Goal: Entertainment & Leisure: Consume media (video, audio)

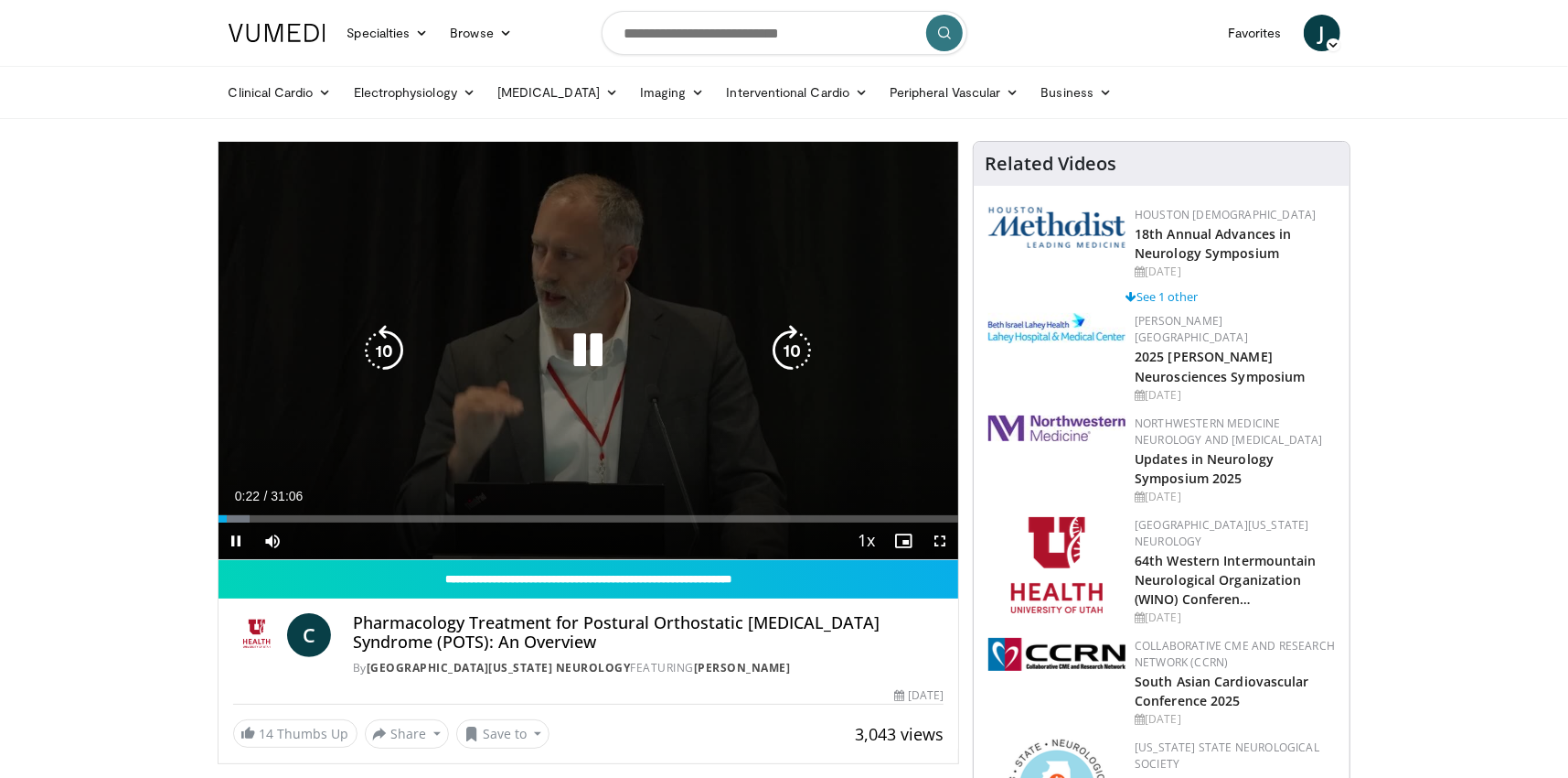
click at [754, 167] on div "10 seconds Tap to unmute" at bounding box center [588, 350] width 741 height 417
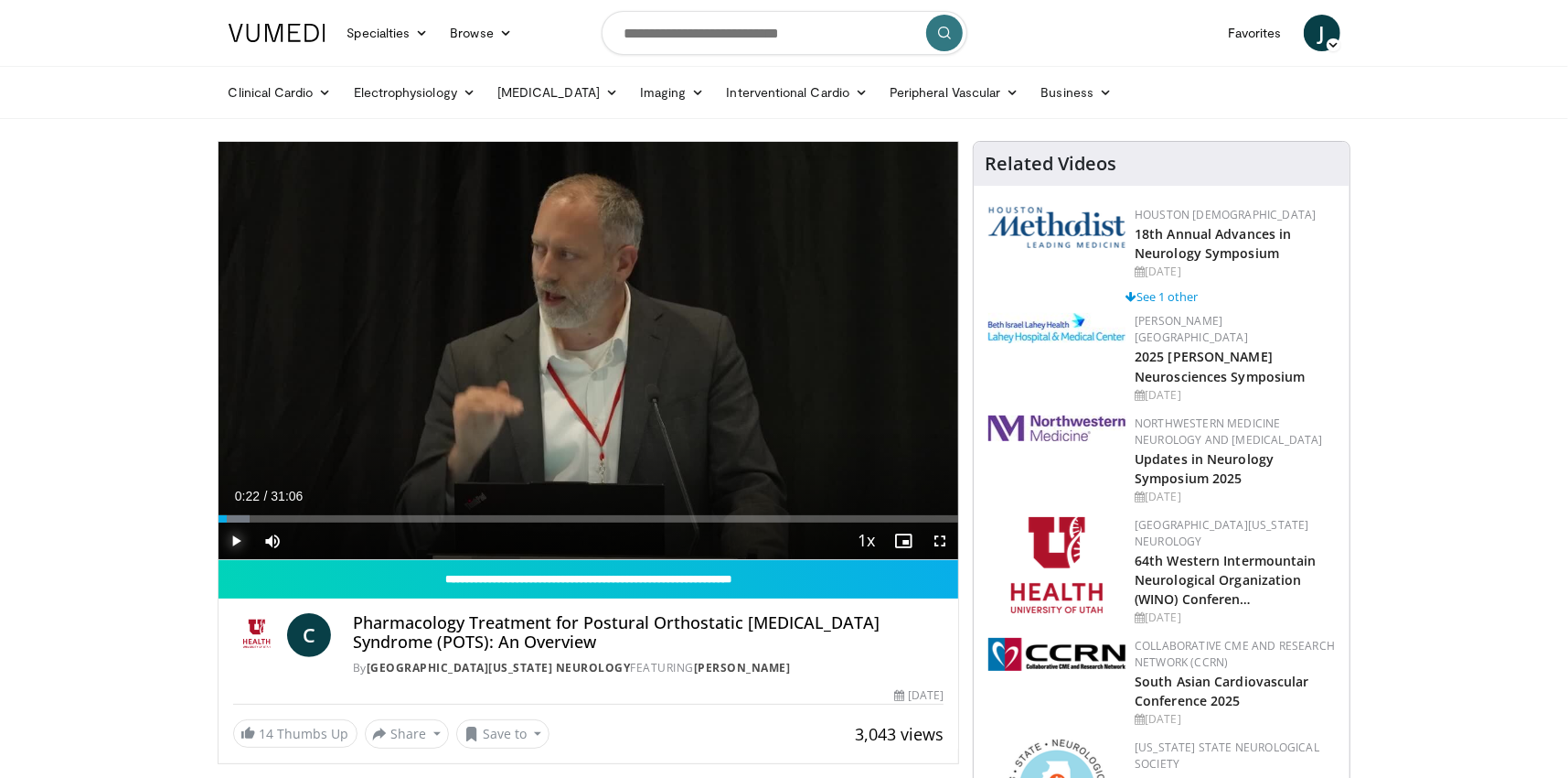
click at [237, 541] on span "Video Player" at bounding box center [236, 540] width 37 height 37
click at [240, 516] on div "Loaded : 5.84% 00:45 00:59" at bounding box center [588, 518] width 741 height 7
click at [245, 516] on div "Progress Bar" at bounding box center [246, 518] width 2 height 7
click at [249, 516] on div "Progress Bar" at bounding box center [250, 518] width 2 height 7
click at [259, 518] on div "Loaded : 8.04% 01:29 01:46" at bounding box center [588, 518] width 741 height 7
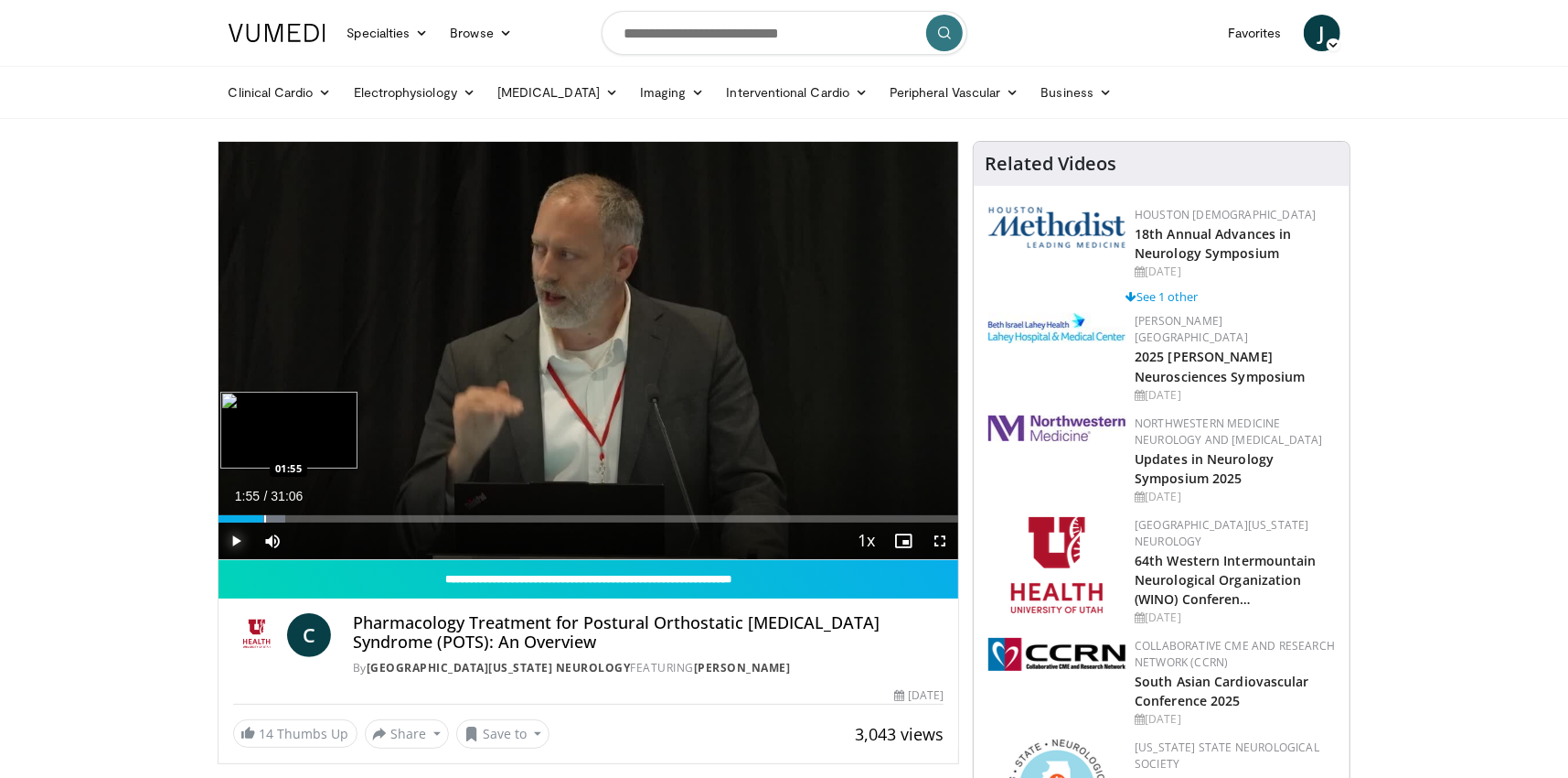
click at [264, 518] on div "Progress Bar" at bounding box center [265, 518] width 2 height 7
click at [269, 517] on div "Progress Bar" at bounding box center [270, 518] width 2 height 7
click at [278, 516] on div "Progress Bar" at bounding box center [279, 518] width 2 height 7
click at [283, 516] on div "Progress Bar" at bounding box center [284, 518] width 2 height 7
click at [287, 516] on div "Progress Bar" at bounding box center [288, 518] width 2 height 7
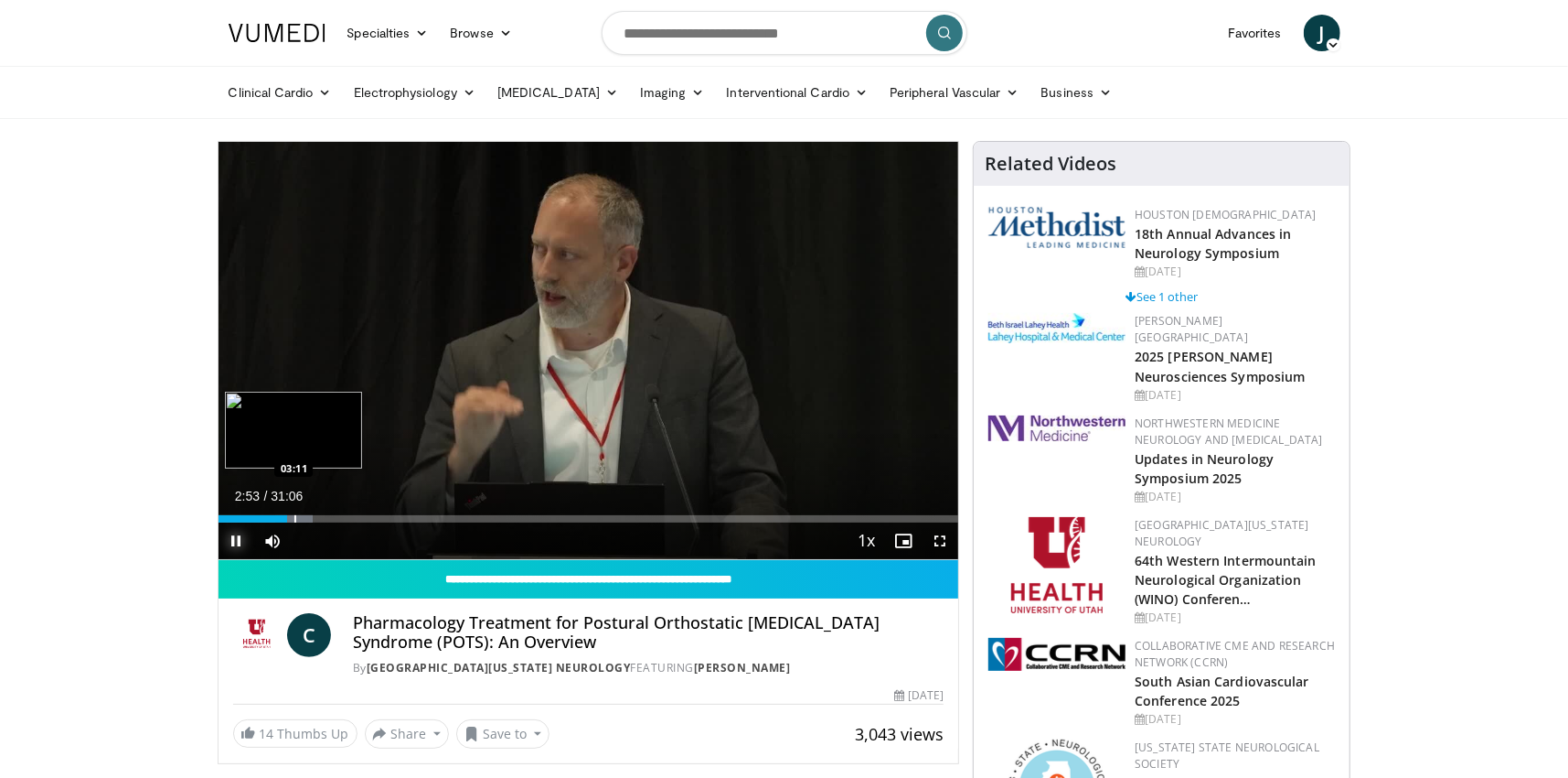
click at [295, 517] on div "Progress Bar" at bounding box center [296, 518] width 2 height 7
click at [299, 518] on div "Progress Bar" at bounding box center [300, 518] width 2 height 7
click at [304, 518] on div "Progress Bar" at bounding box center [305, 518] width 2 height 7
click at [309, 518] on div "Progress Bar" at bounding box center [310, 518] width 2 height 7
click at [314, 516] on div "Progress Bar" at bounding box center [315, 518] width 2 height 7
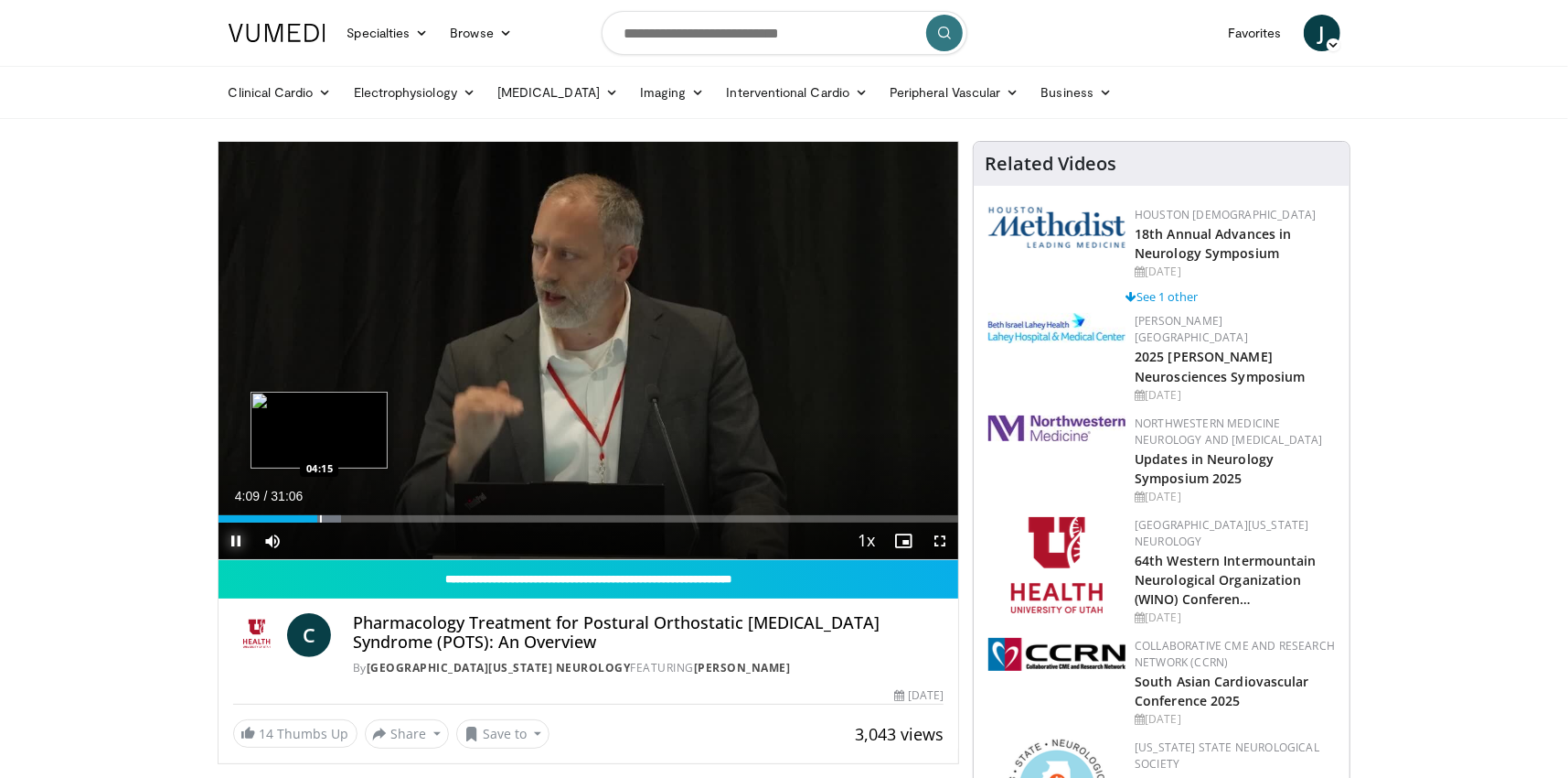
click at [320, 517] on div "Progress Bar" at bounding box center [321, 518] width 2 height 7
click at [323, 518] on div "Progress Bar" at bounding box center [324, 518] width 2 height 7
click at [328, 519] on div "Progress Bar" at bounding box center [329, 518] width 2 height 7
click at [333, 519] on div "Progress Bar" at bounding box center [334, 518] width 2 height 7
click at [336, 519] on div "Progress Bar" at bounding box center [337, 518] width 2 height 7
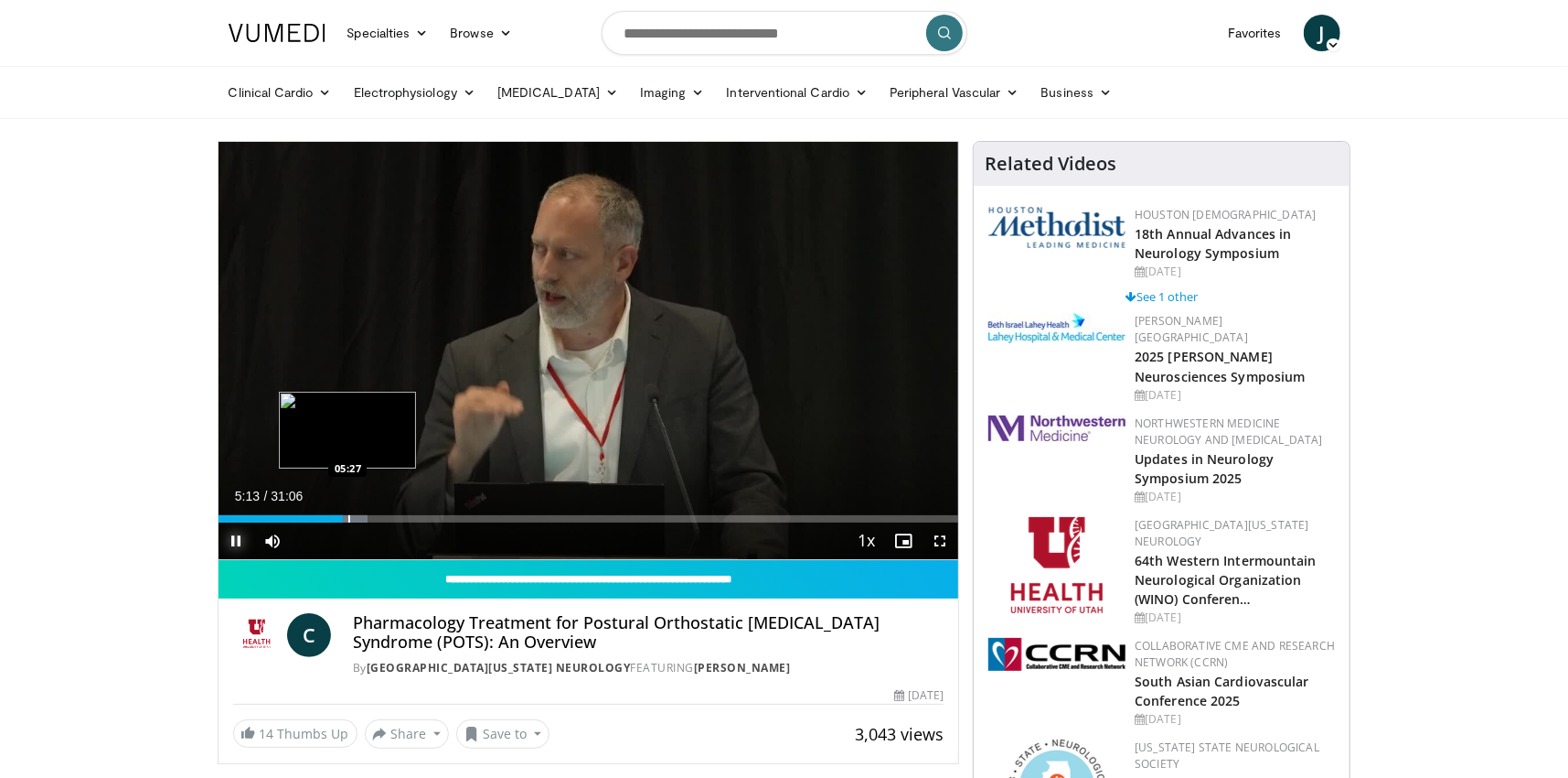
click at [348, 520] on div "Progress Bar" at bounding box center [349, 518] width 2 height 7
click at [353, 520] on div "Progress Bar" at bounding box center [354, 518] width 2 height 7
click at [406, 519] on div "Progress Bar" at bounding box center [407, 518] width 2 height 7
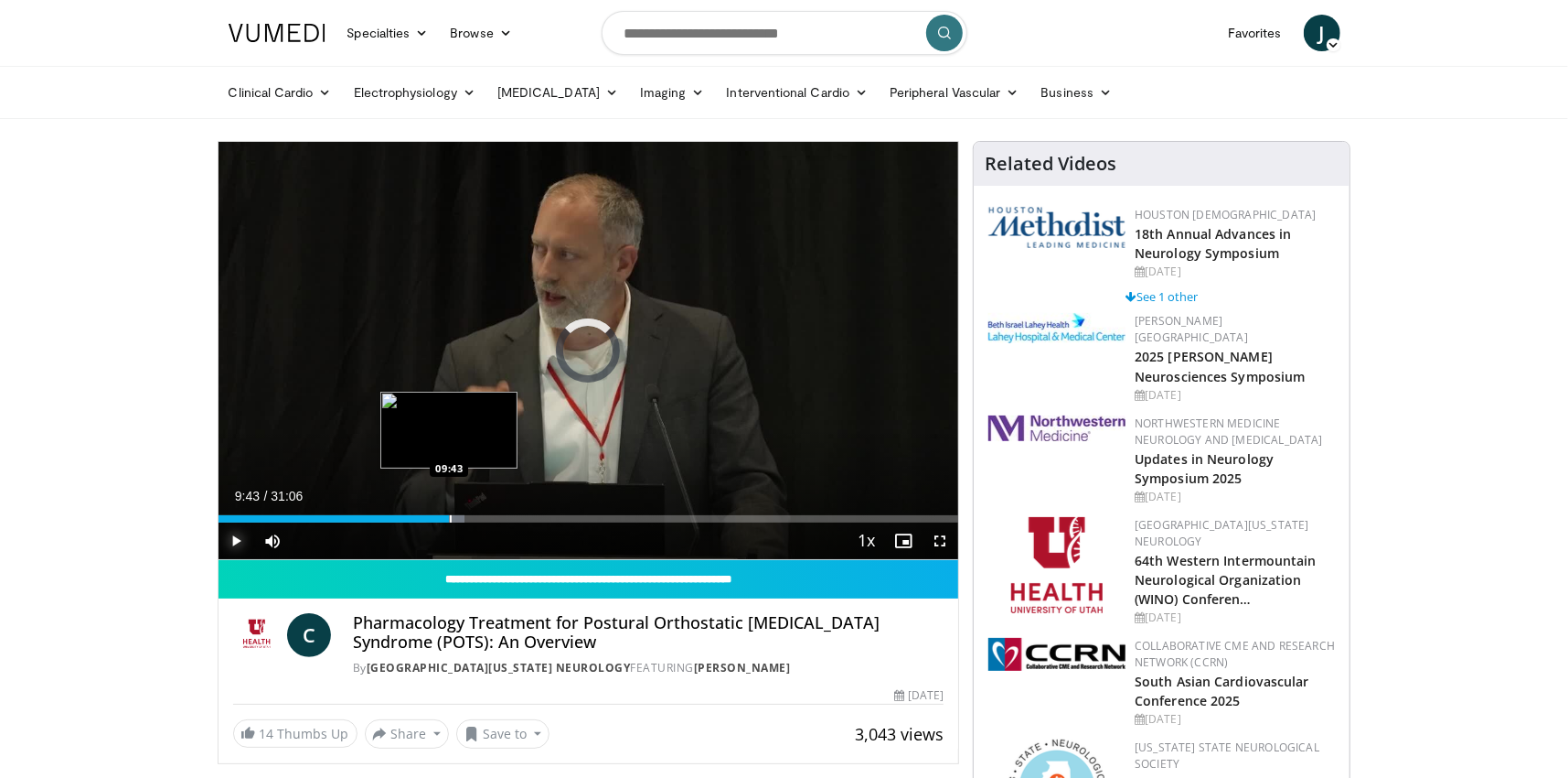
click at [449, 514] on div "Loaded : 33.24% 09:20 09:43" at bounding box center [588, 514] width 741 height 18
click at [456, 517] on div "Progress Bar" at bounding box center [457, 518] width 2 height 7
click at [461, 517] on div "Progress Bar" at bounding box center [462, 518] width 2 height 7
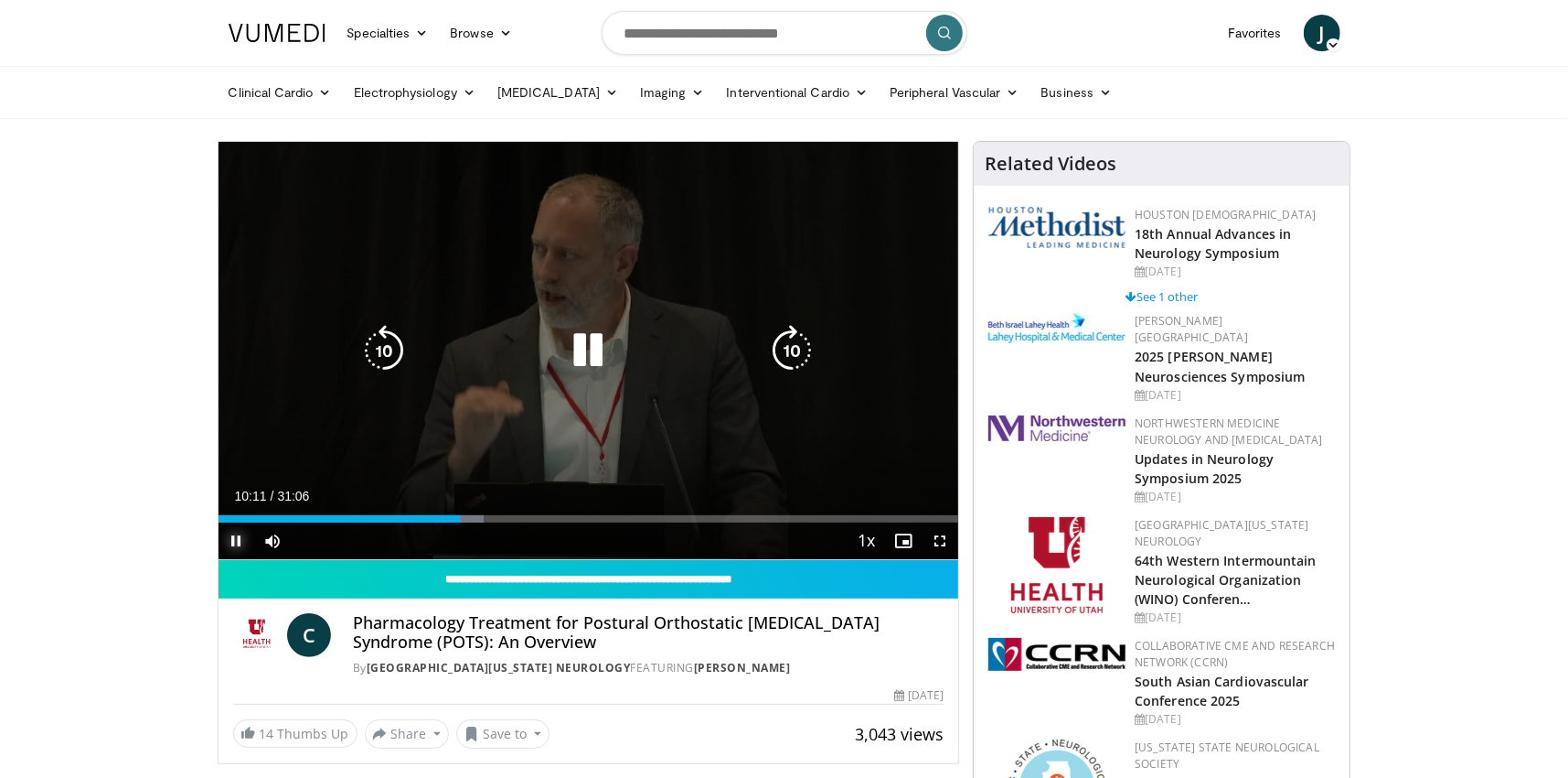
click at [465, 516] on div "Loaded : 35.92% 10:11 10:15" at bounding box center [588, 518] width 741 height 7
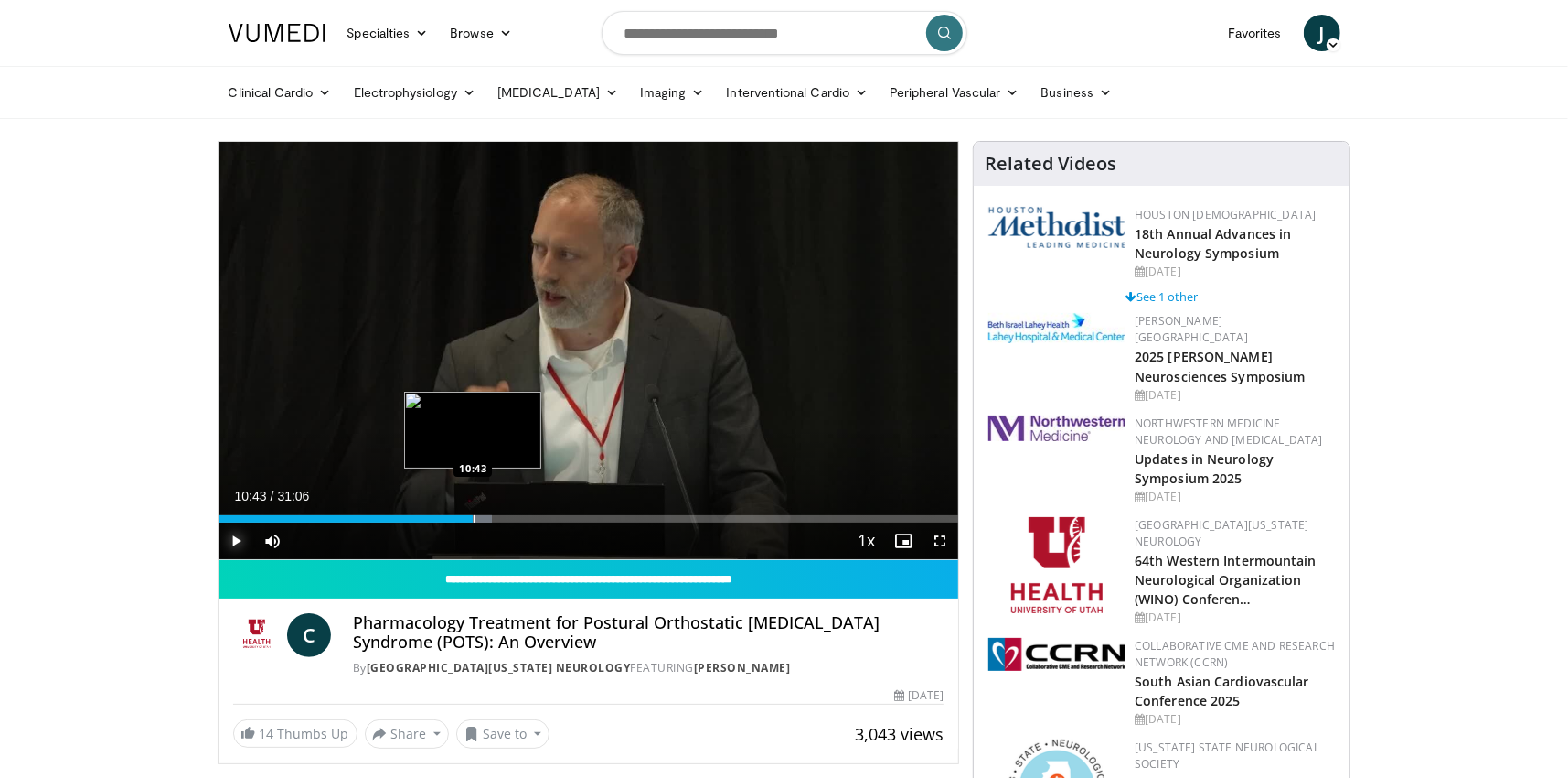
click at [474, 515] on div "Progress Bar" at bounding box center [475, 518] width 2 height 7
click at [481, 517] on div "Progress Bar" at bounding box center [482, 518] width 2 height 7
click at [488, 518] on div "Progress Bar" at bounding box center [489, 518] width 2 height 7
click at [488, 517] on div "Progress Bar" at bounding box center [489, 518] width 2 height 7
click at [495, 518] on div "Progress Bar" at bounding box center [496, 518] width 2 height 7
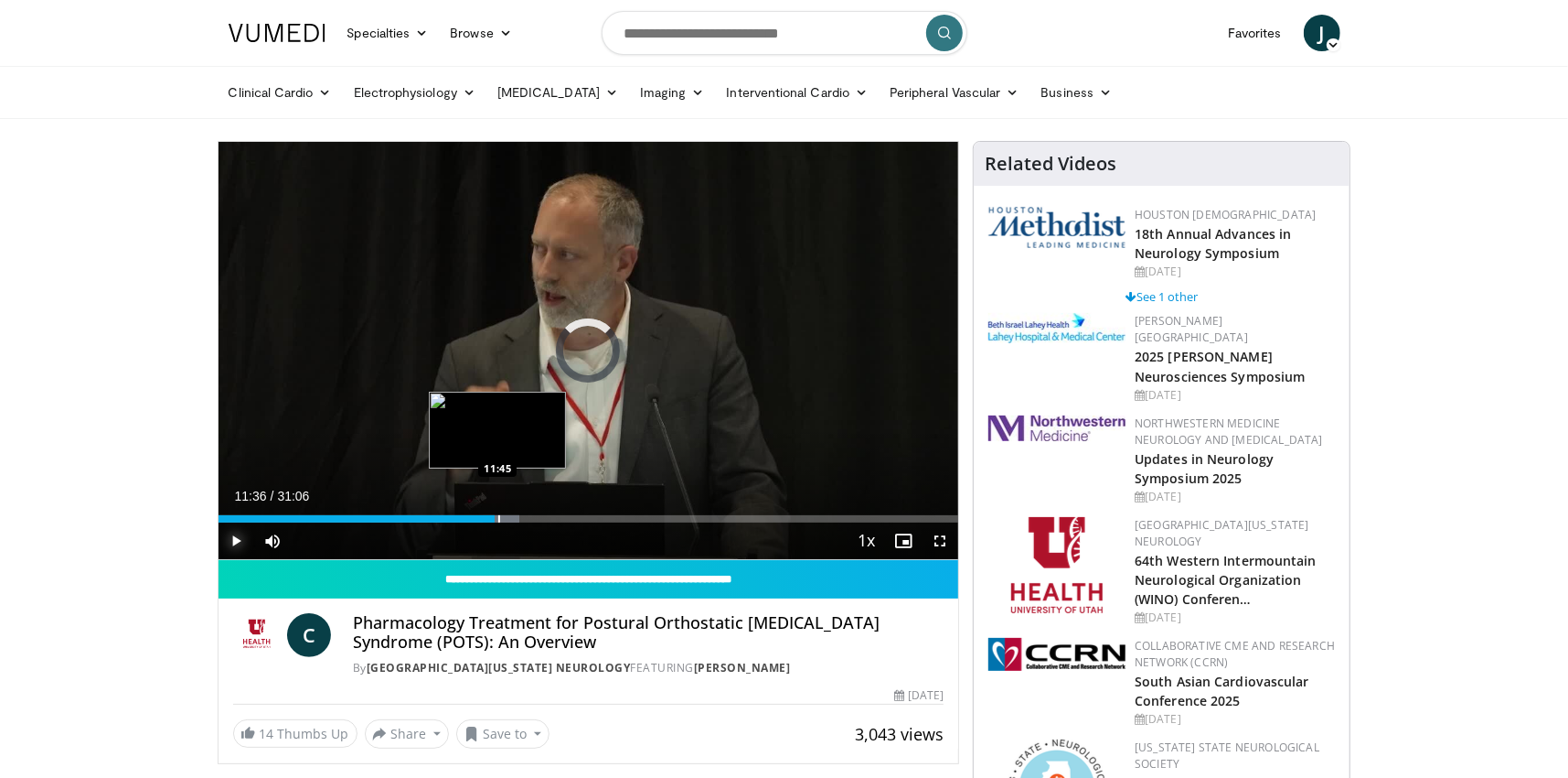
click at [498, 518] on div "Progress Bar" at bounding box center [499, 518] width 2 height 7
click at [506, 518] on div "Progress Bar" at bounding box center [506, 518] width 2 height 7
click at [516, 519] on div "Progress Bar" at bounding box center [517, 518] width 2 height 7
click at [524, 516] on div "Progress Bar" at bounding box center [525, 518] width 2 height 7
click at [525, 516] on div "Progress Bar" at bounding box center [526, 518] width 2 height 7
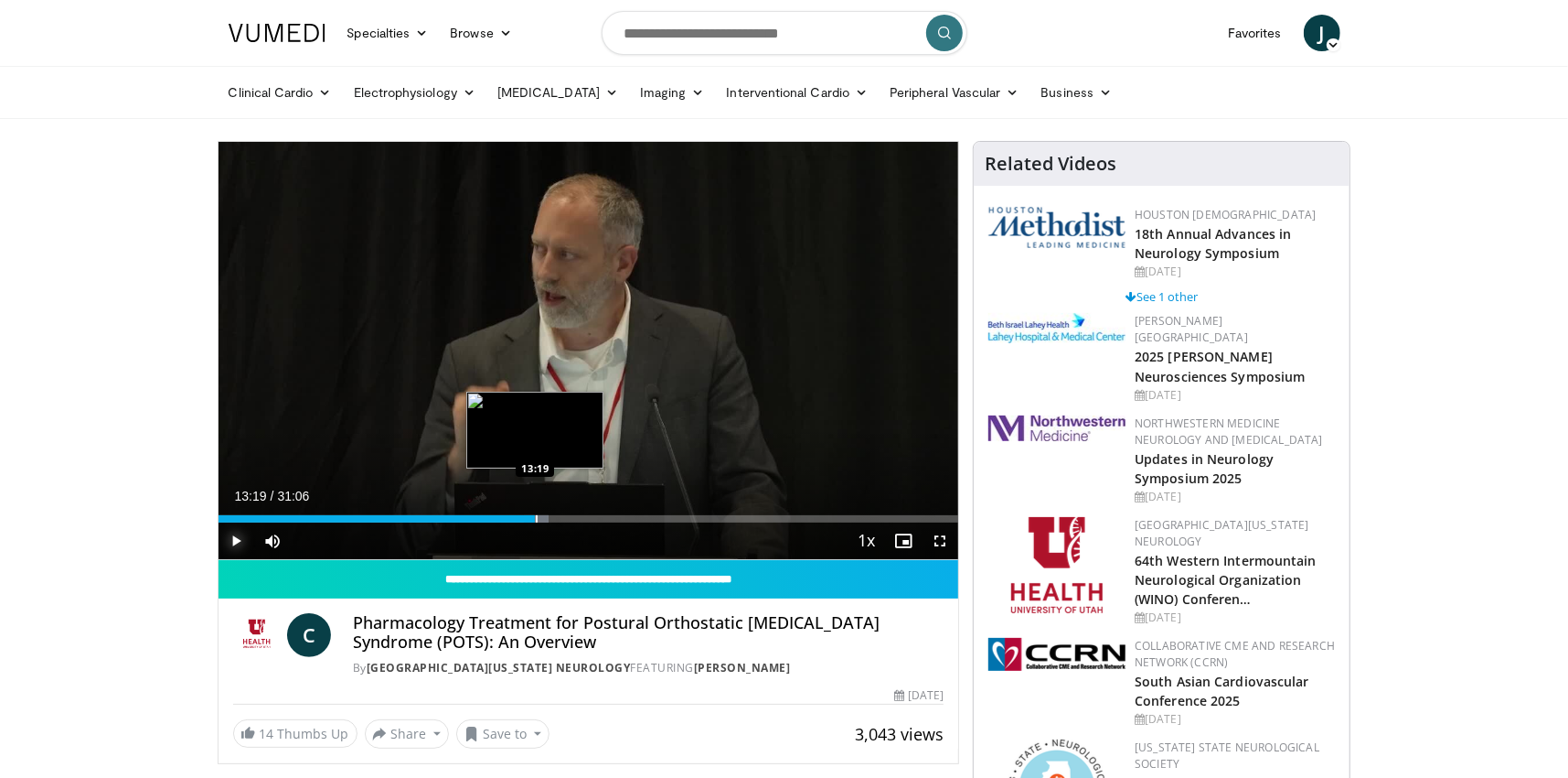
click at [536, 517] on div "Progress Bar" at bounding box center [537, 518] width 2 height 7
click at [547, 519] on div "Progress Bar" at bounding box center [543, 518] width 39 height 7
click at [554, 518] on div "Progress Bar" at bounding box center [555, 518] width 2 height 7
click at [562, 519] on div "Progress Bar" at bounding box center [563, 518] width 2 height 7
click at [571, 518] on div "Progress Bar" at bounding box center [572, 518] width 2 height 7
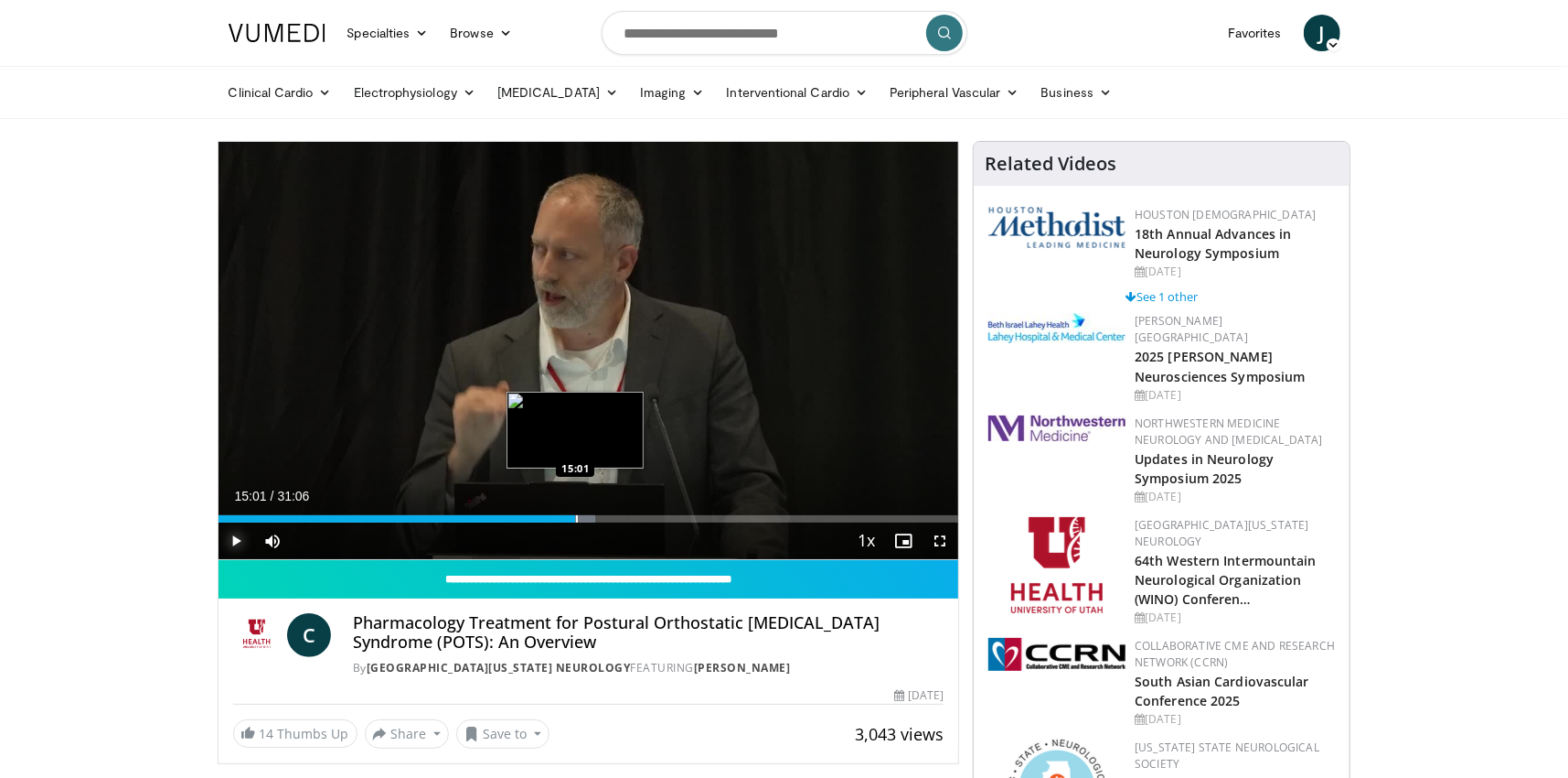
click at [576, 518] on div "Progress Bar" at bounding box center [577, 518] width 2 height 7
click at [579, 519] on div "Progress Bar" at bounding box center [580, 518] width 2 height 7
click at [587, 518] on div "Progress Bar" at bounding box center [588, 518] width 2 height 7
click at [593, 518] on div "Progress Bar" at bounding box center [594, 518] width 2 height 7
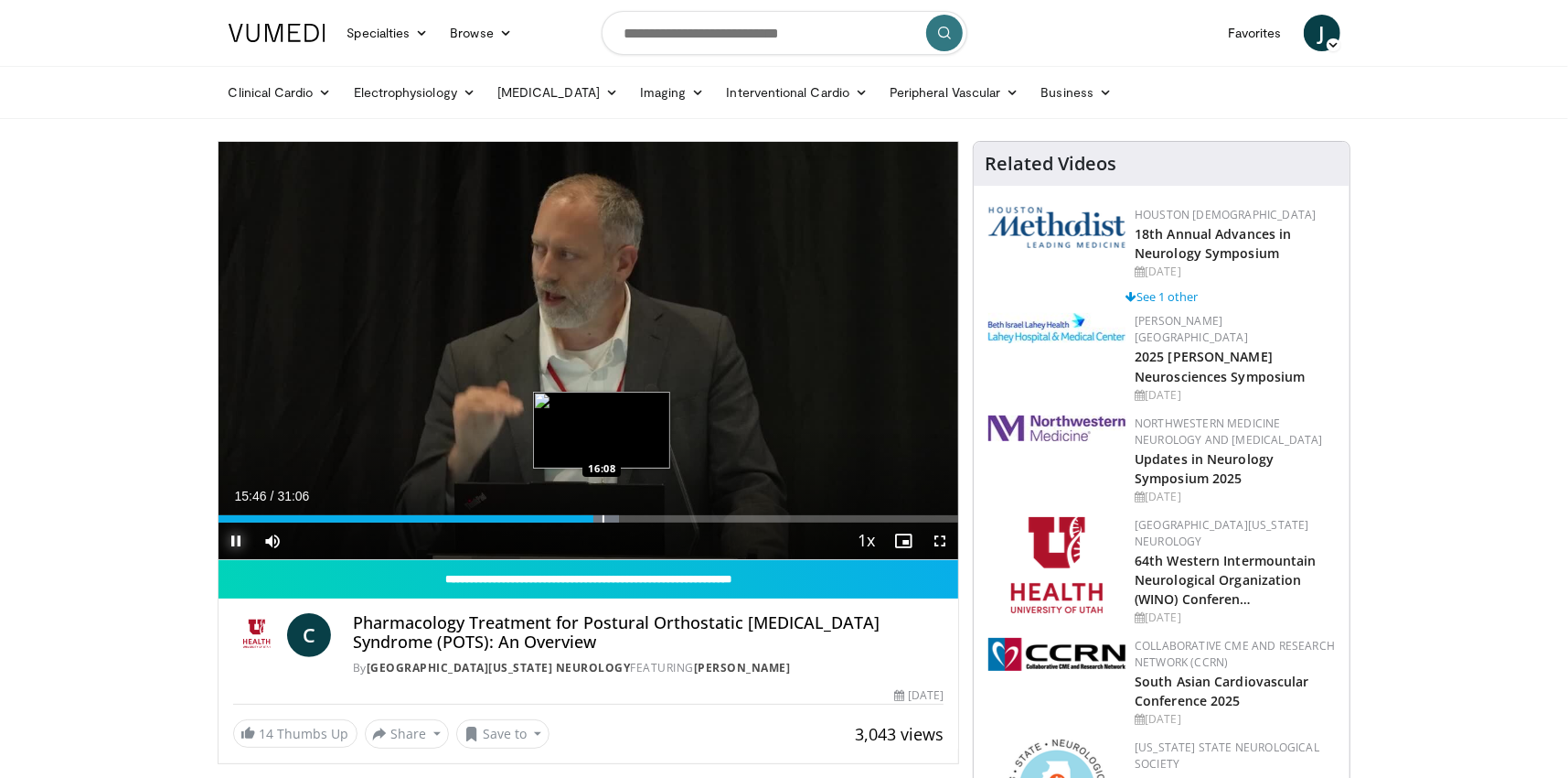
click at [603, 517] on div "Progress Bar" at bounding box center [604, 518] width 2 height 7
click at [615, 519] on div "Progress Bar" at bounding box center [616, 518] width 2 height 7
click at [623, 519] on div "Progress Bar" at bounding box center [623, 518] width 2 height 7
click at [627, 519] on div "Progress Bar" at bounding box center [628, 518] width 2 height 7
click at [636, 519] on div "Progress Bar" at bounding box center [637, 518] width 2 height 7
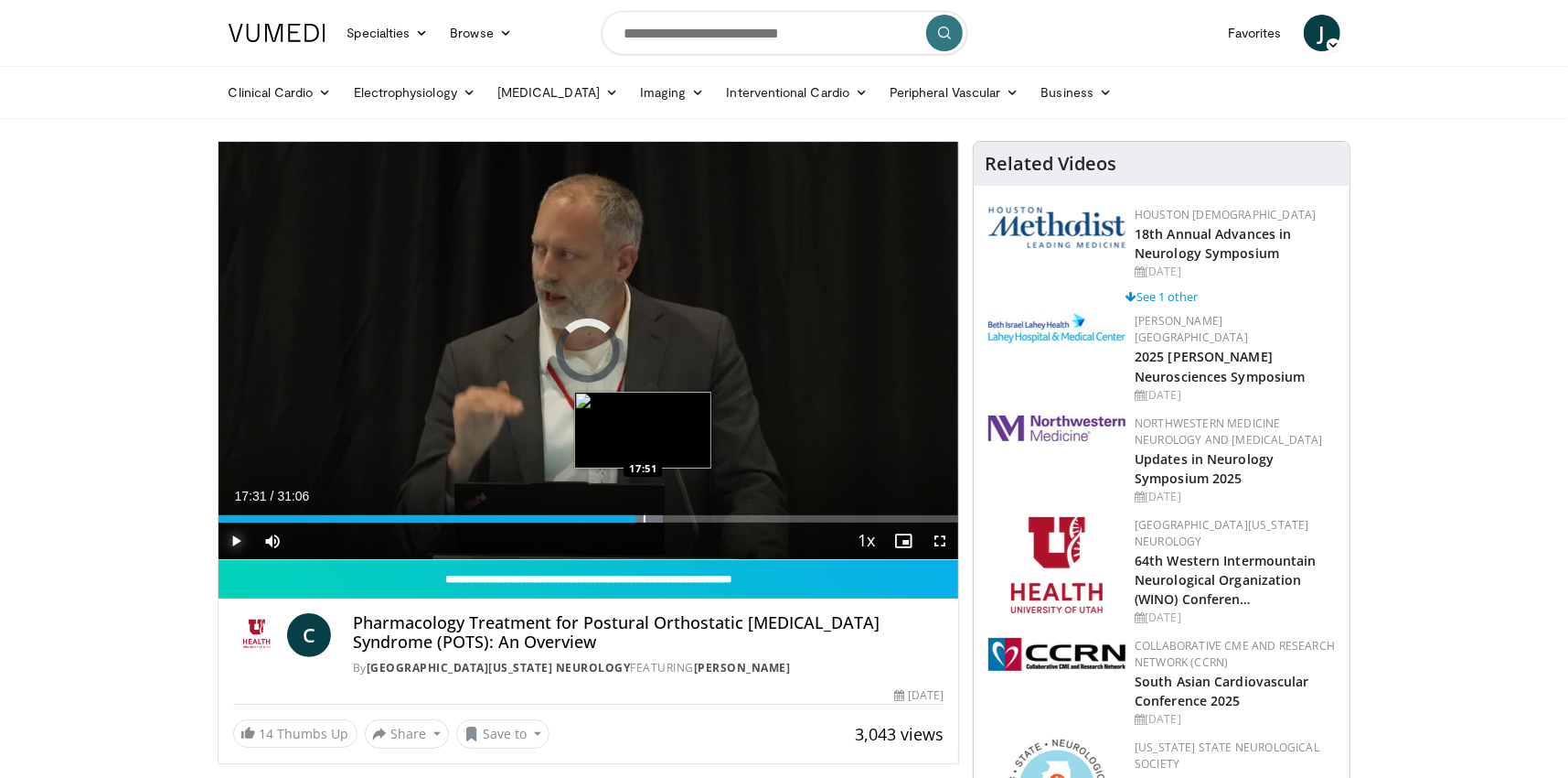
click at [644, 517] on div "Progress Bar" at bounding box center [645, 518] width 2 height 7
click at [655, 516] on div "Progress Bar" at bounding box center [656, 518] width 2 height 7
click at [660, 515] on div "Progress Bar" at bounding box center [661, 518] width 2 height 7
click at [667, 515] on div "Progress Bar" at bounding box center [668, 518] width 2 height 7
click at [673, 514] on div "Loaded : 64.29% 18:52 19:05" at bounding box center [588, 514] width 741 height 18
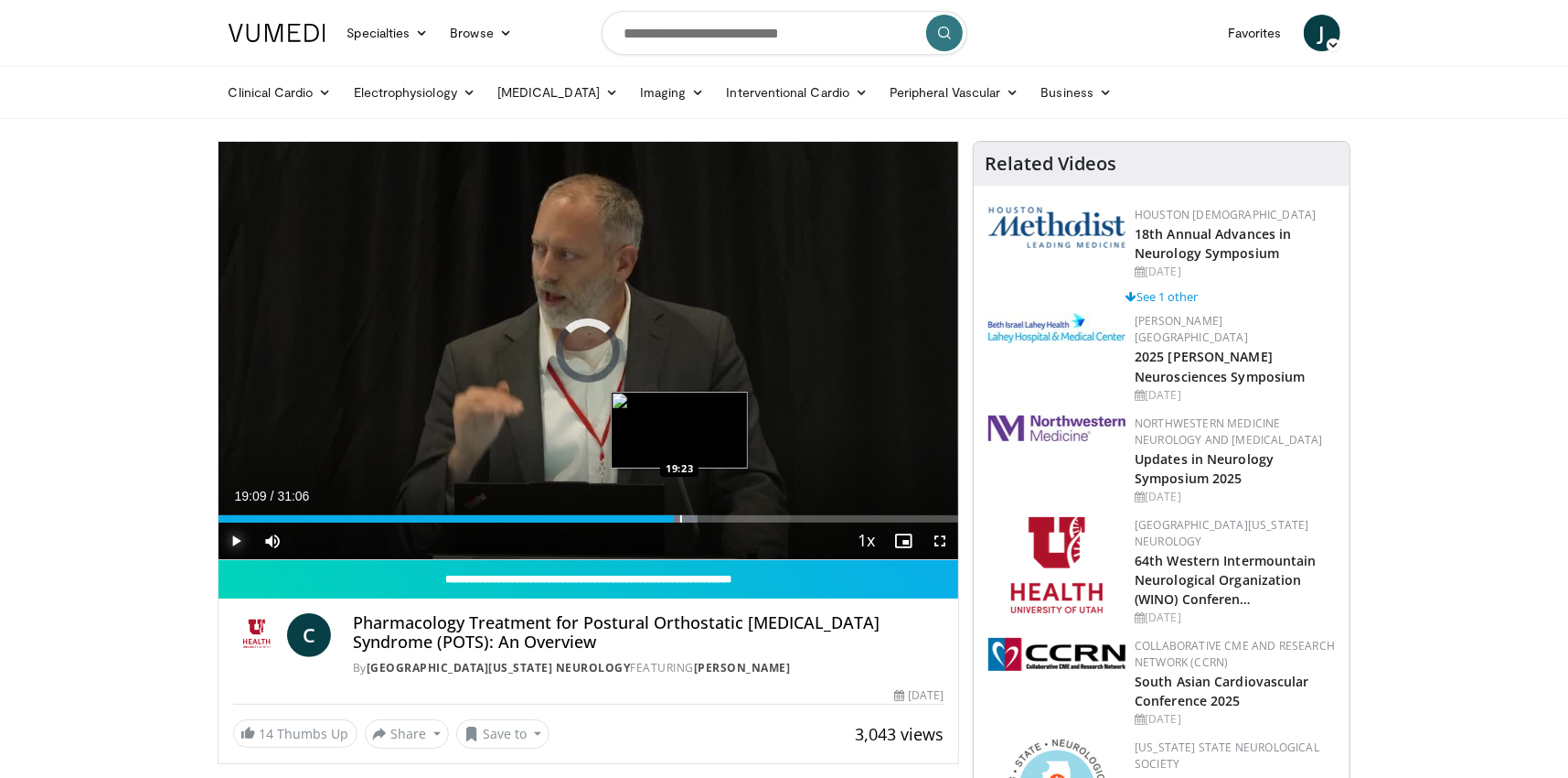
click at [681, 518] on div "Progress Bar" at bounding box center [681, 518] width 2 height 7
click at [696, 516] on div "Progress Bar" at bounding box center [697, 518] width 2 height 7
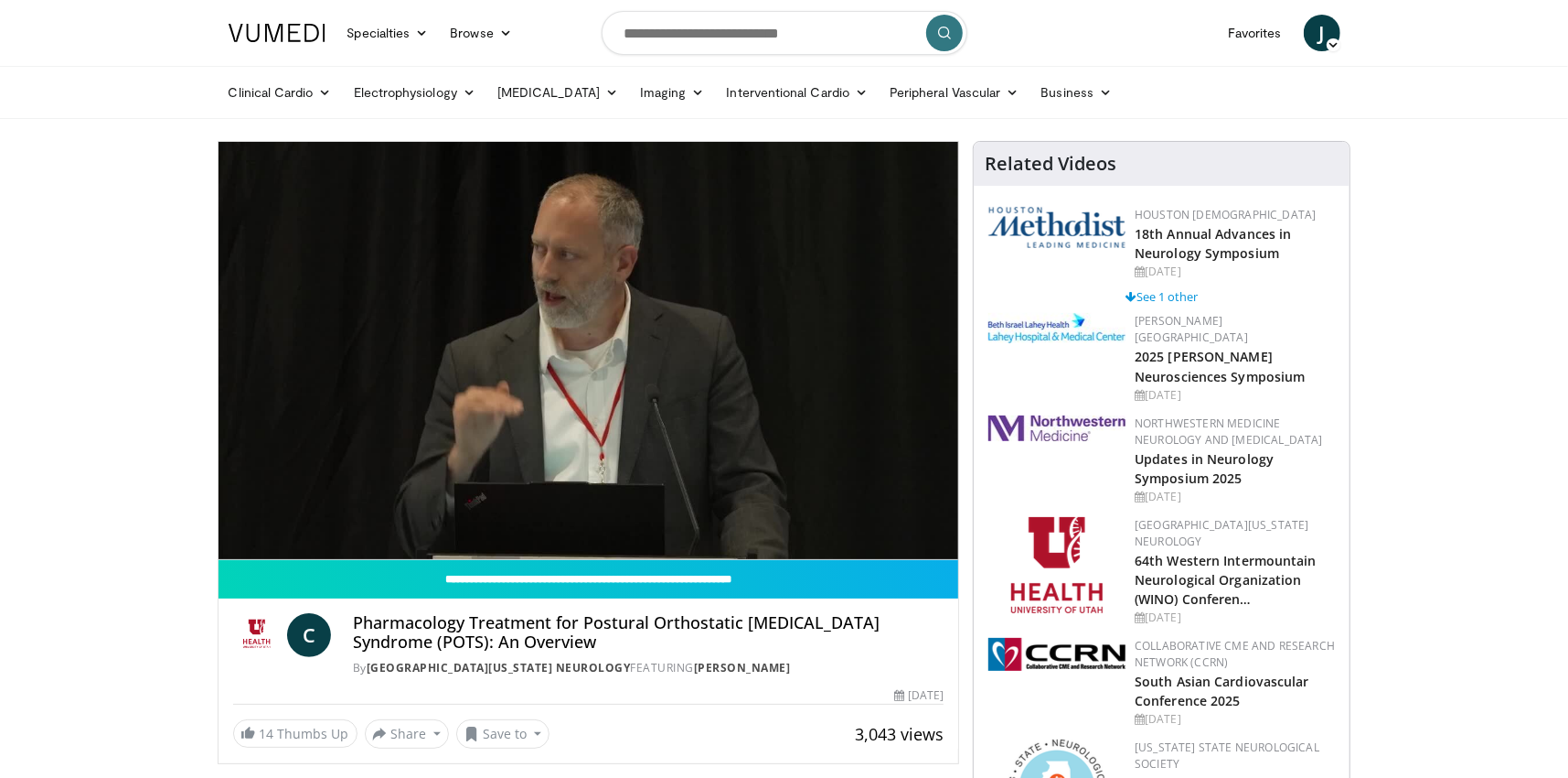
click at [702, 516] on video-js "**********" at bounding box center [588, 350] width 741 height 418
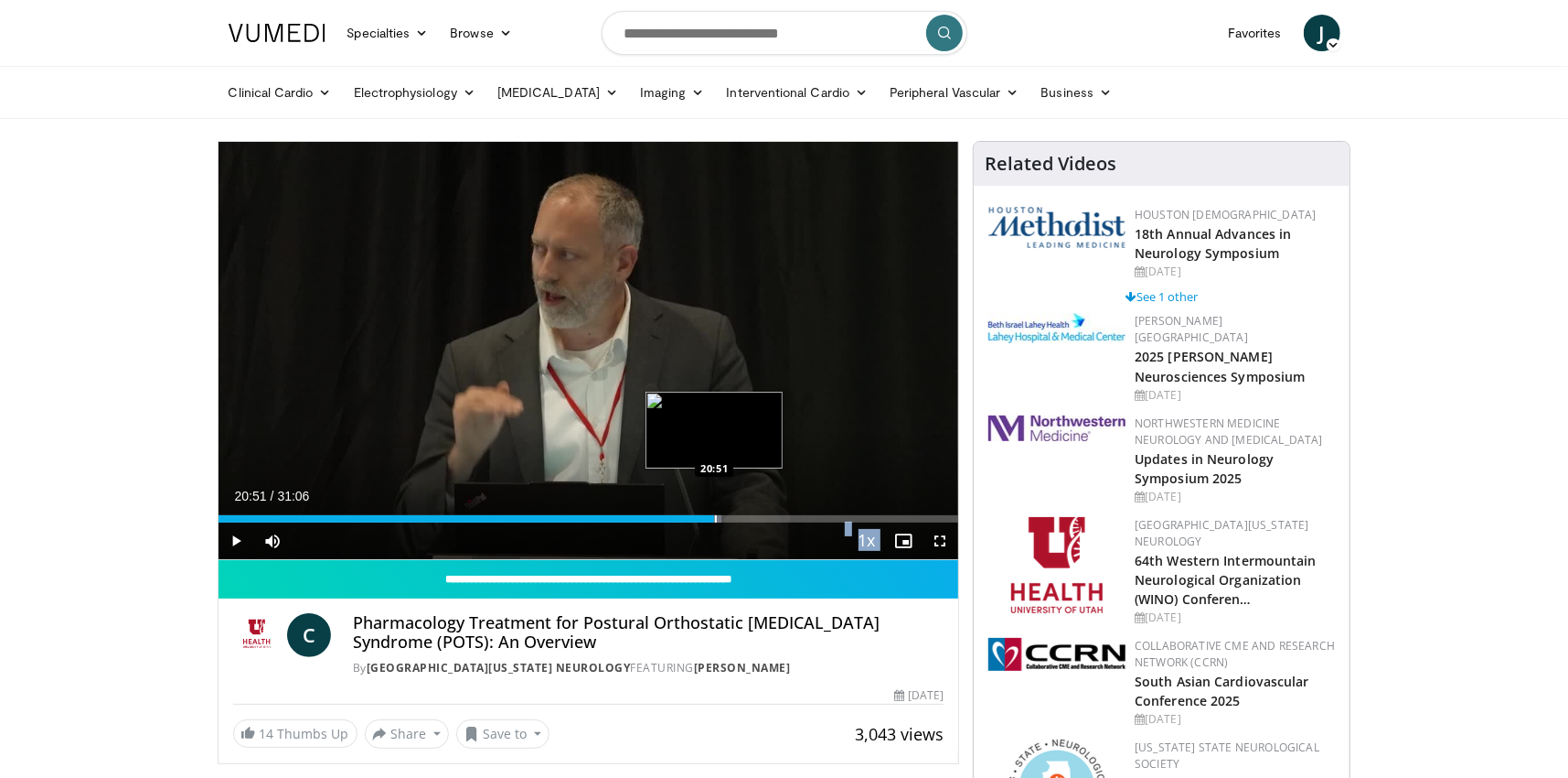
click at [715, 518] on div "Progress Bar" at bounding box center [716, 518] width 2 height 7
click at [727, 520] on div "Progress Bar" at bounding box center [728, 518] width 2 height 7
click at [733, 520] on video-js "**********" at bounding box center [588, 350] width 741 height 418
click at [739, 521] on div "Progress Bar" at bounding box center [740, 518] width 2 height 7
click at [748, 521] on div "Progress Bar" at bounding box center [749, 518] width 2 height 7
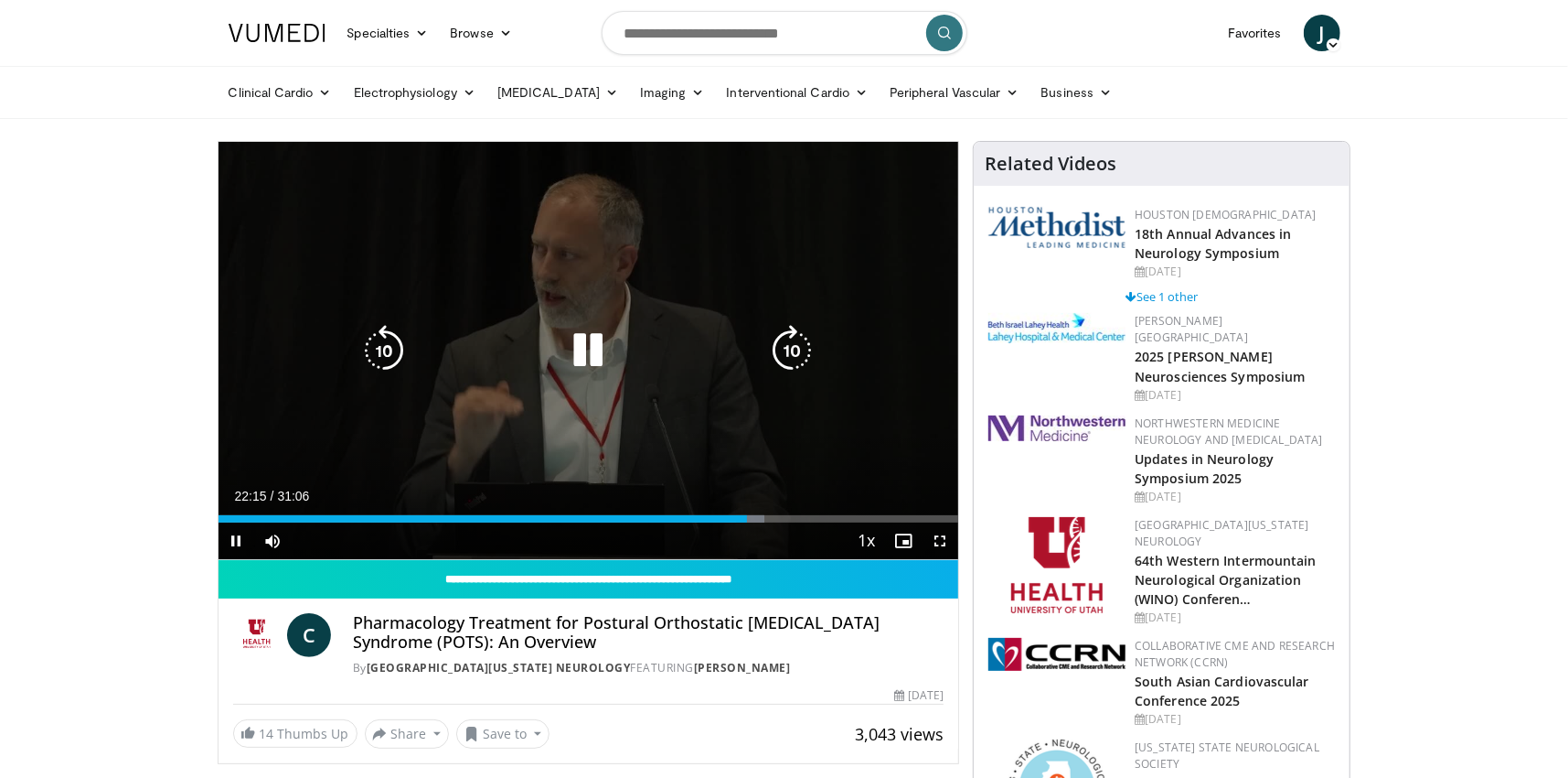
click at [0, 0] on div "Progress Bar" at bounding box center [0, 0] width 0 height 0
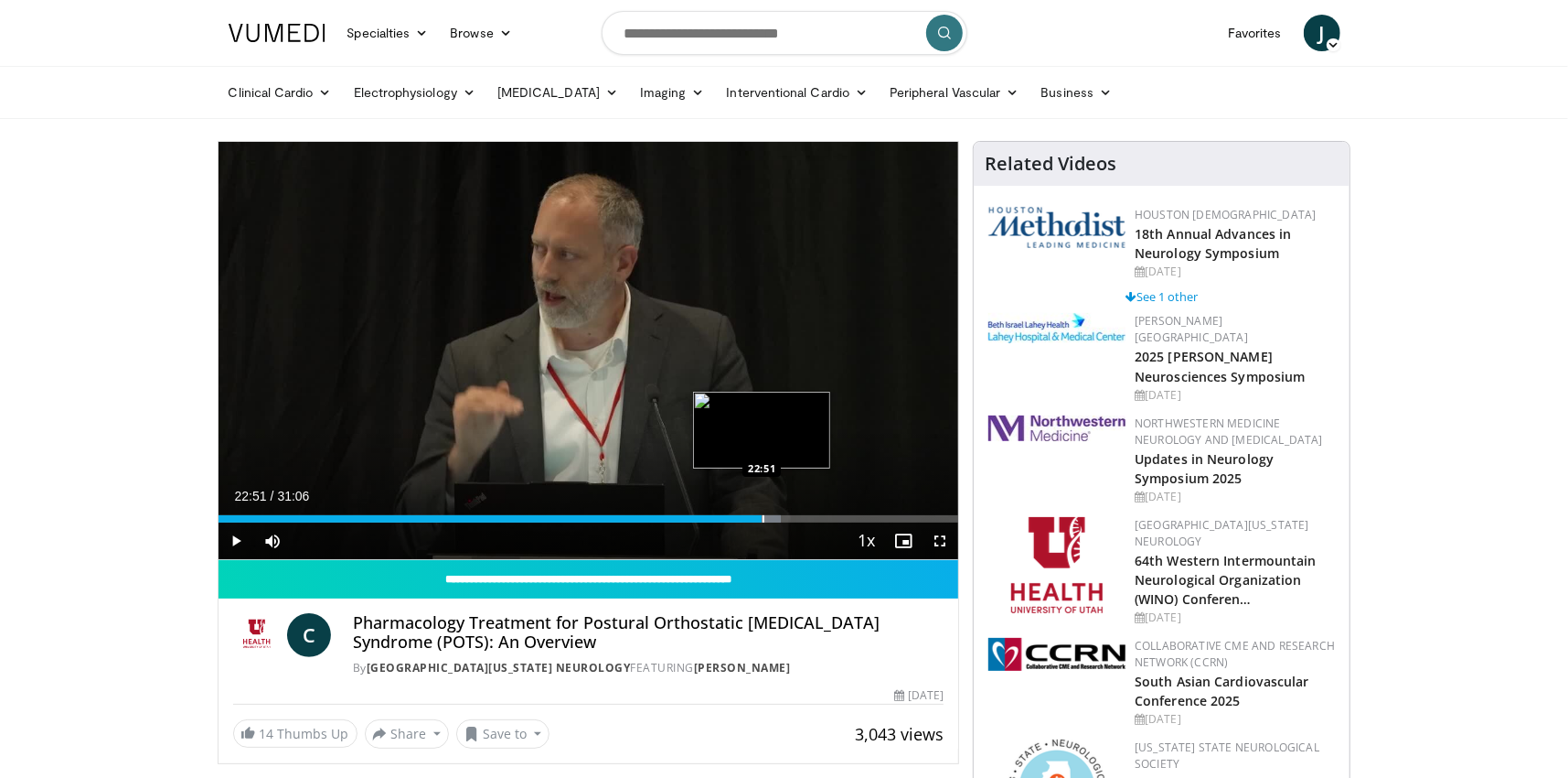
click at [763, 520] on div "Progress Bar" at bounding box center [764, 518] width 2 height 7
click at [768, 521] on div "Progress Bar" at bounding box center [769, 518] width 2 height 7
click at [773, 520] on div "Progress Bar" at bounding box center [774, 518] width 2 height 7
